Goal: Find specific page/section: Find specific page/section

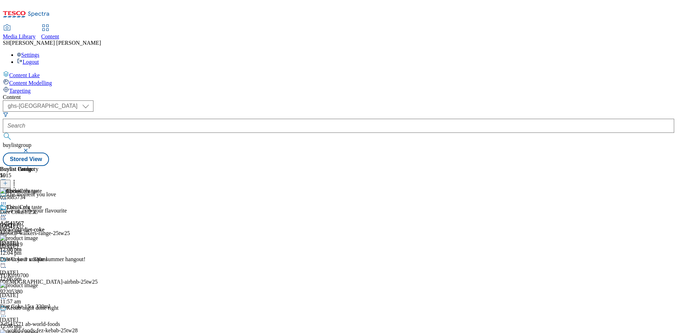
select select "ghs-[GEOGRAPHIC_DATA]"
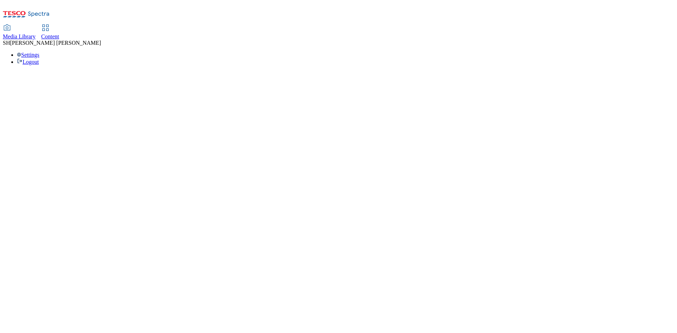
select select "ghs-[GEOGRAPHIC_DATA]"
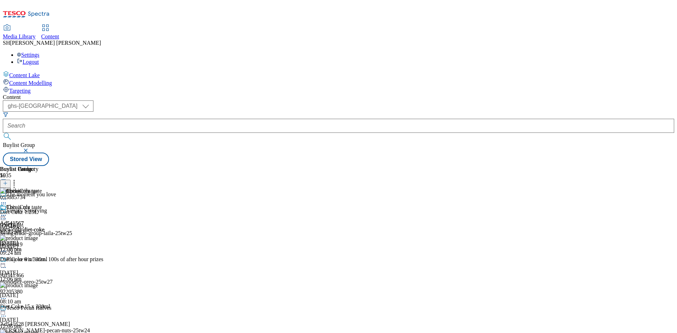
click at [30, 149] on button "button" at bounding box center [26, 151] width 7 height 4
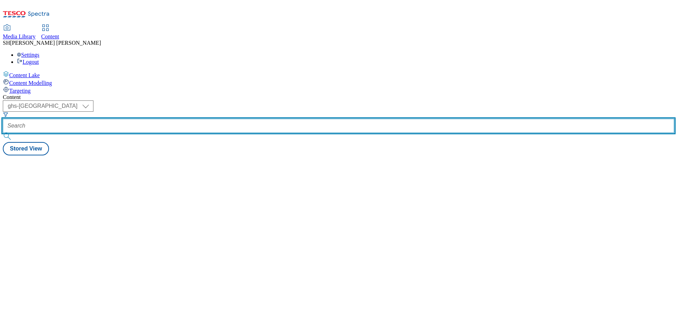
click at [185, 119] on input "text" at bounding box center [339, 126] width 672 height 14
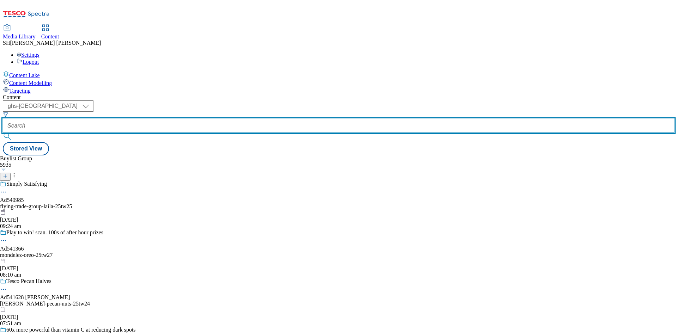
paste input "jacobs-BZP-Zone"
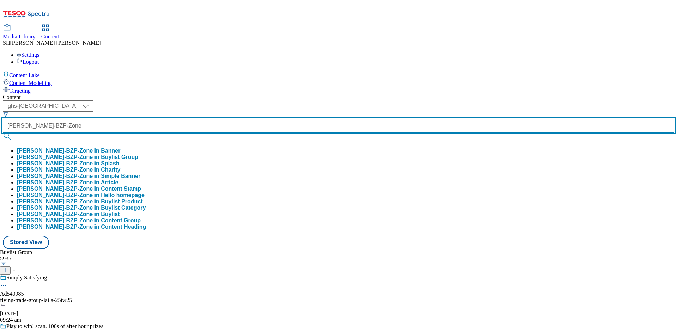
type input "jacobs-BZP-Zone"
click at [3, 133] on button "submit" at bounding box center [8, 136] width 10 height 7
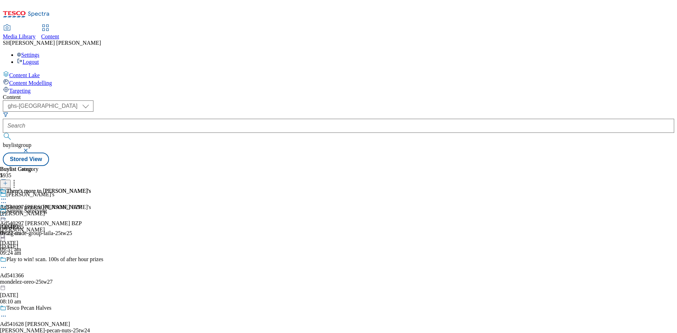
click at [4, 215] on circle at bounding box center [3, 215] width 1 height 1
click at [82, 204] on span "Ad540297 Jacobs BZP" at bounding box center [41, 207] width 82 height 6
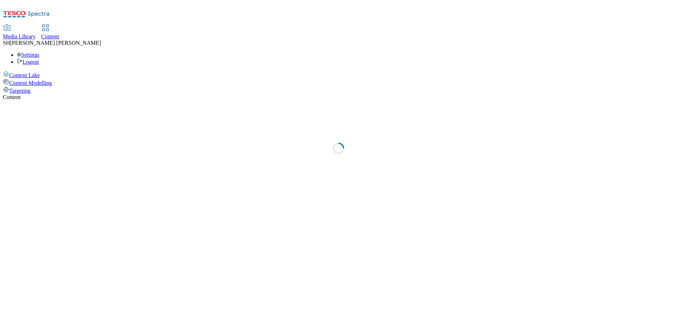
select select "ghs-[GEOGRAPHIC_DATA]"
